Goal: Information Seeking & Learning: Understand process/instructions

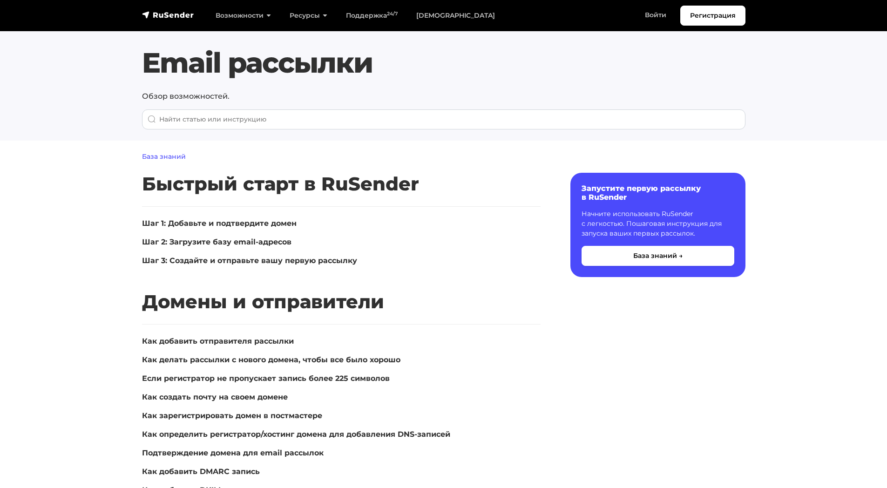
click at [173, 159] on link "База знаний" at bounding box center [164, 156] width 44 height 8
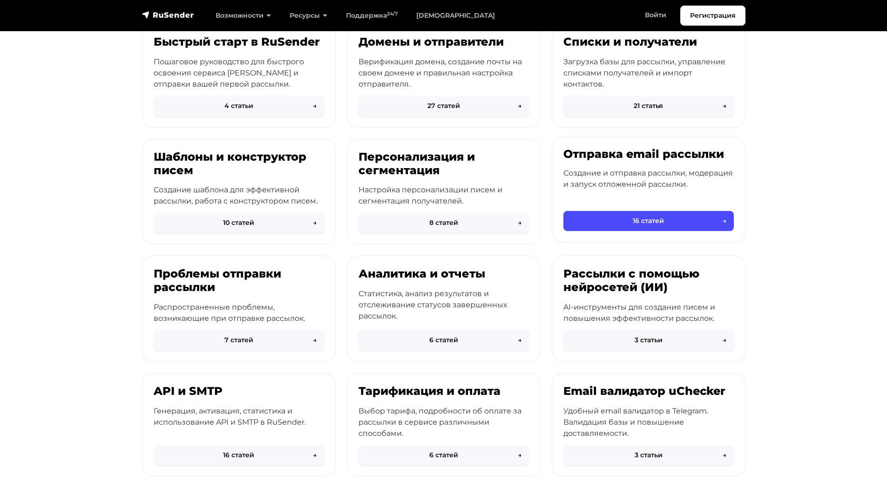
scroll to position [115, 0]
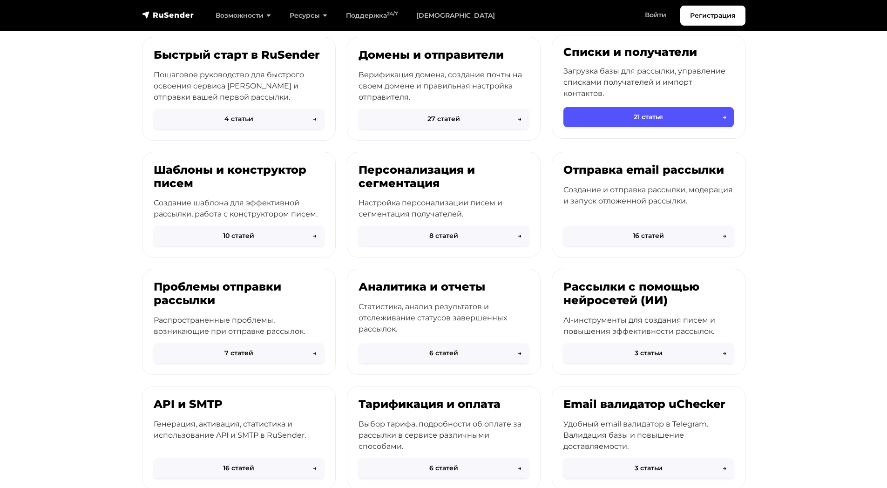
click at [658, 123] on button "21 статья →" at bounding box center [649, 117] width 170 height 20
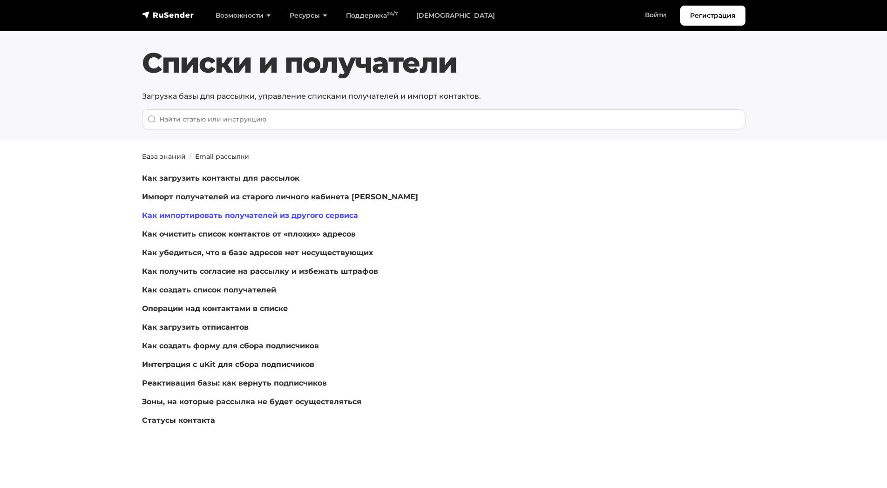
click at [208, 218] on link "Как импортировать получателей из другого сервиса" at bounding box center [250, 215] width 216 height 9
